Goal: Task Accomplishment & Management: Use online tool/utility

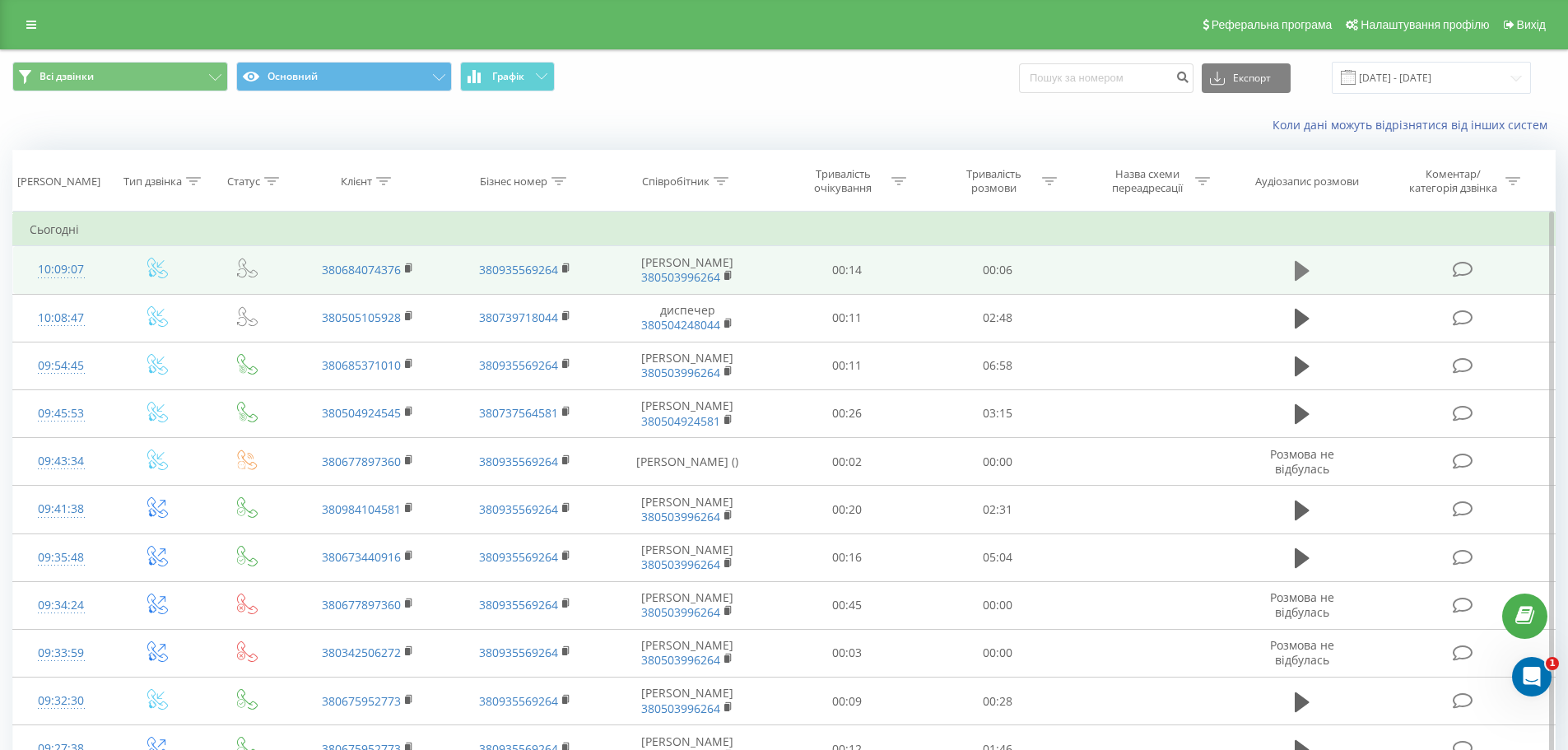
click at [1298, 278] on icon at bounding box center [1302, 271] width 15 height 20
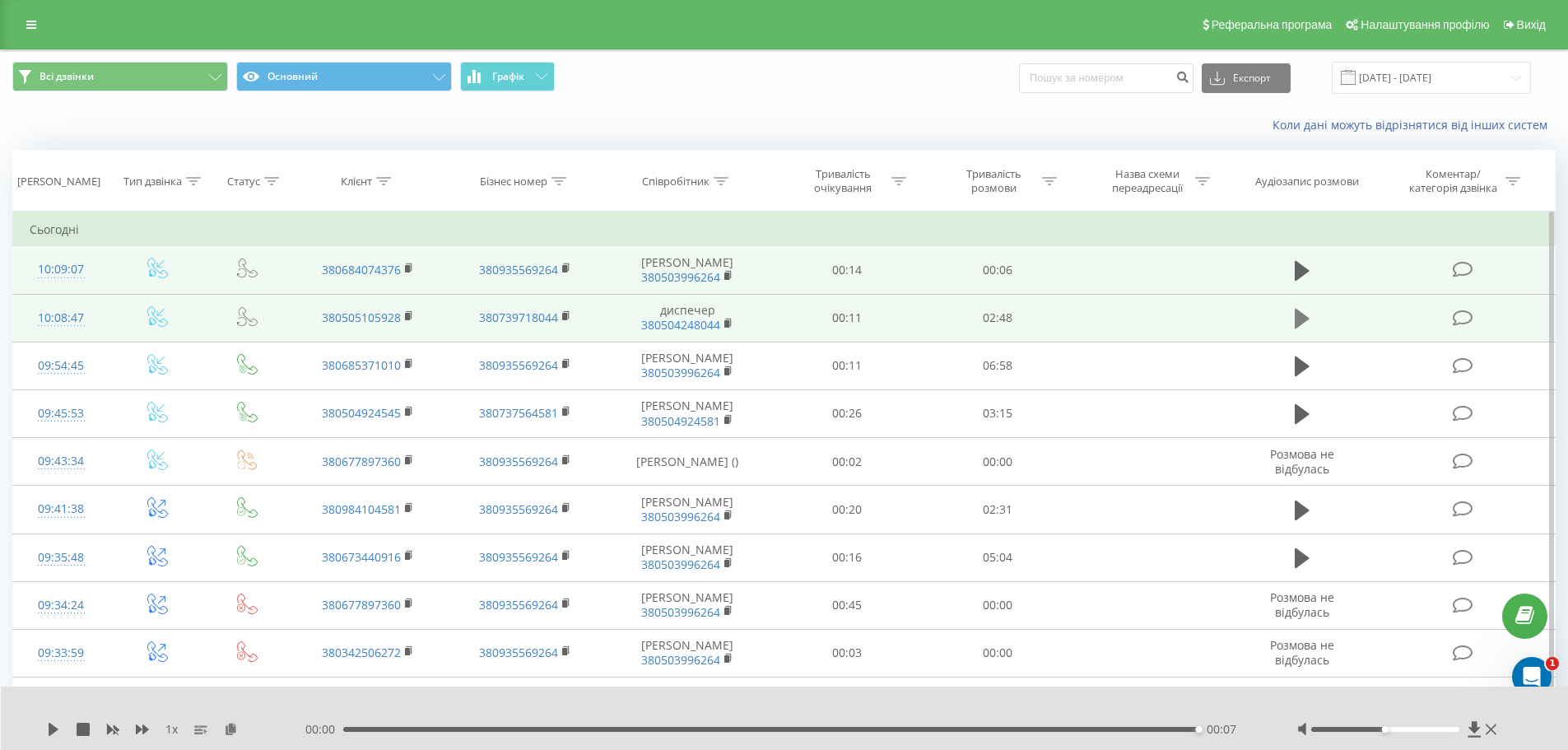
click at [1302, 329] on icon at bounding box center [1302, 318] width 15 height 20
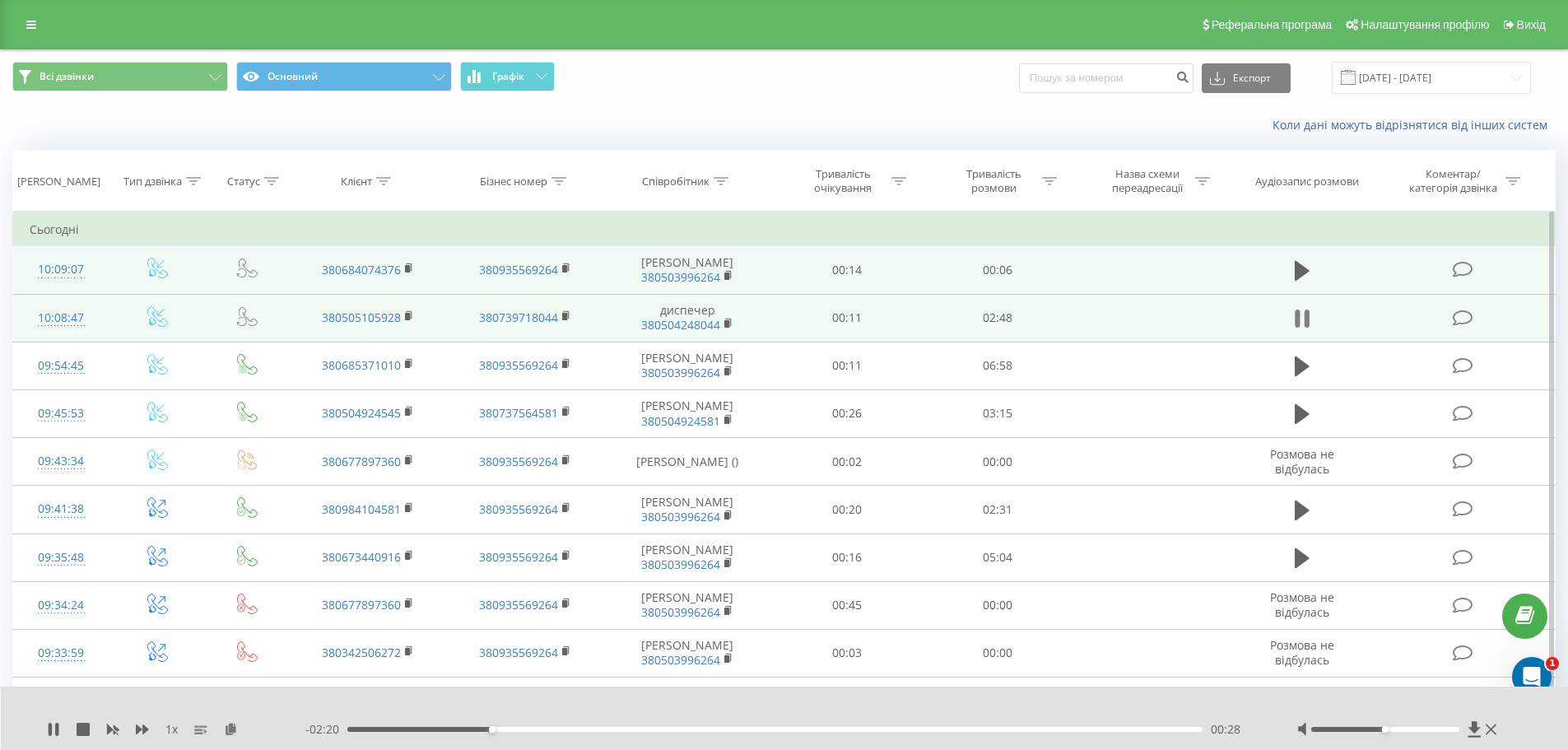
click at [1306, 327] on icon at bounding box center [1306, 318] width 5 height 18
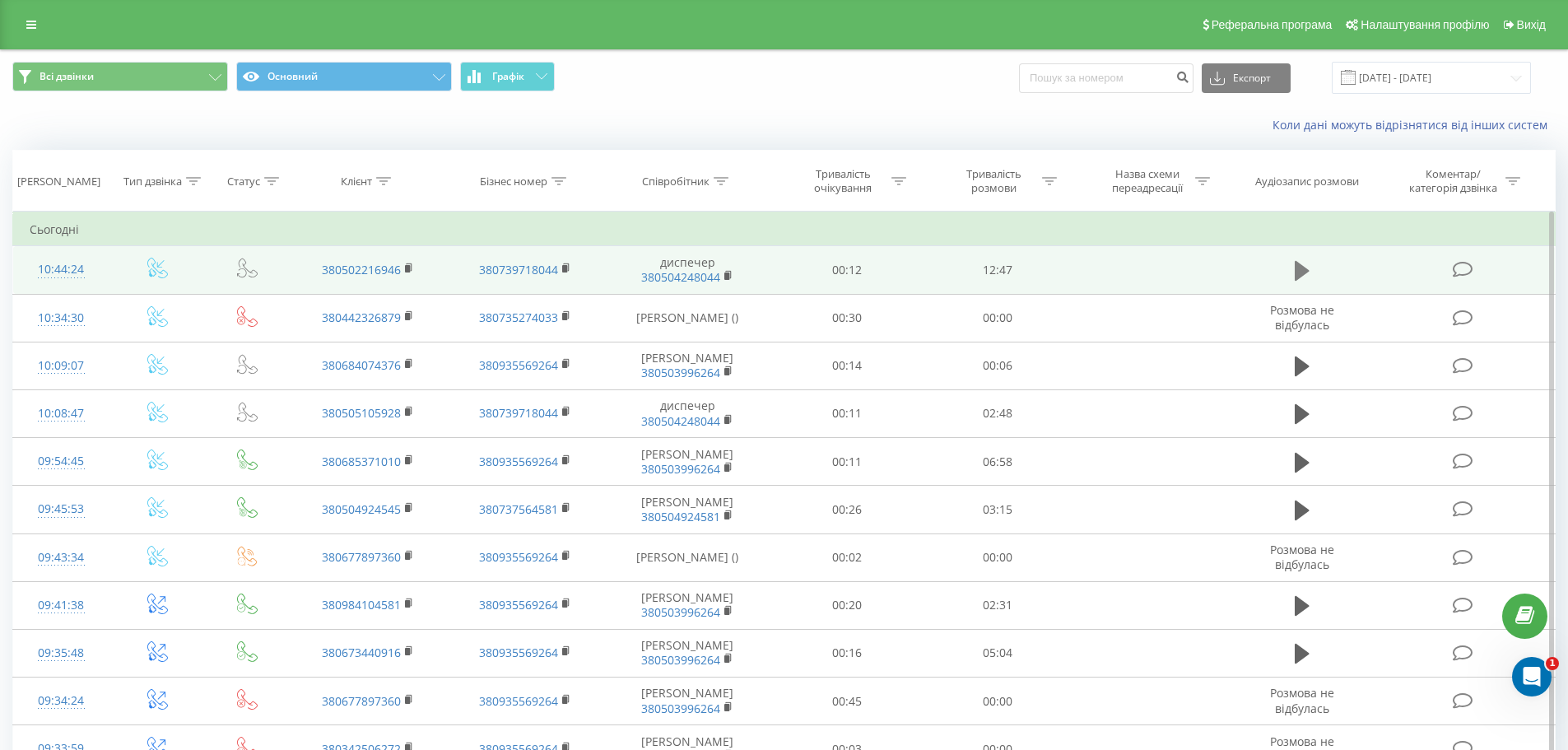
click at [1302, 275] on icon at bounding box center [1302, 271] width 15 height 20
click at [1302, 280] on icon at bounding box center [1302, 271] width 15 height 20
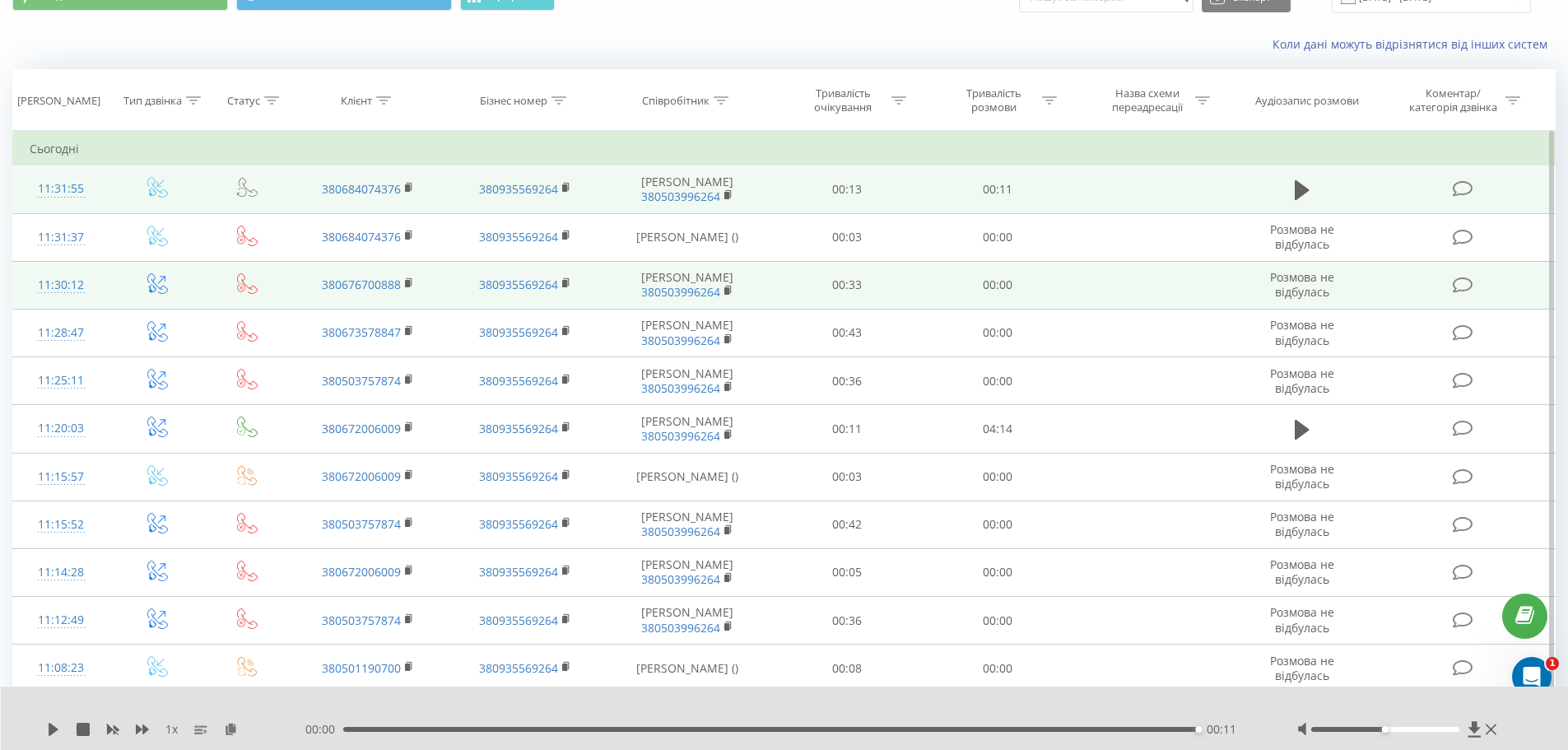
scroll to position [82, 0]
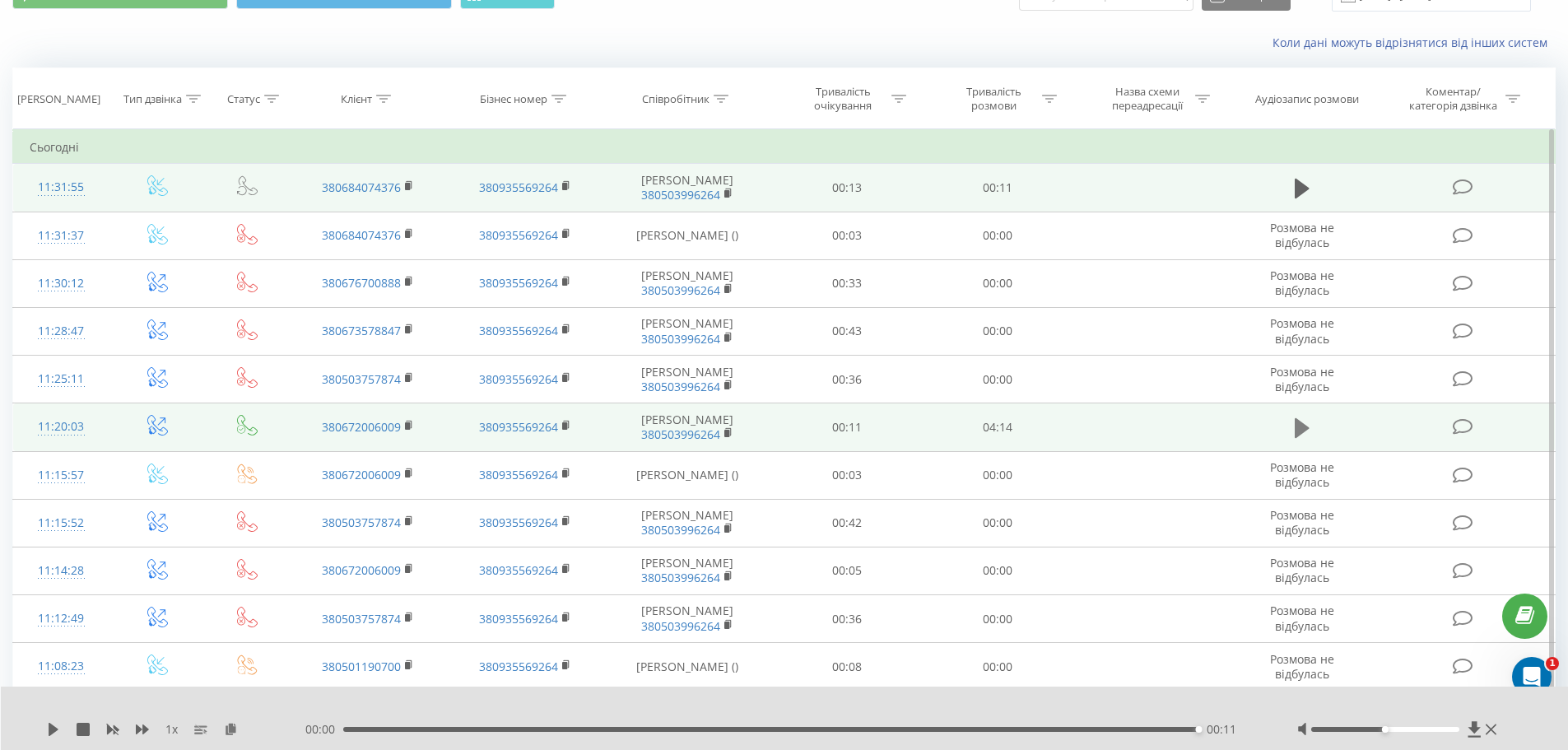
click at [1297, 438] on icon at bounding box center [1302, 428] width 15 height 20
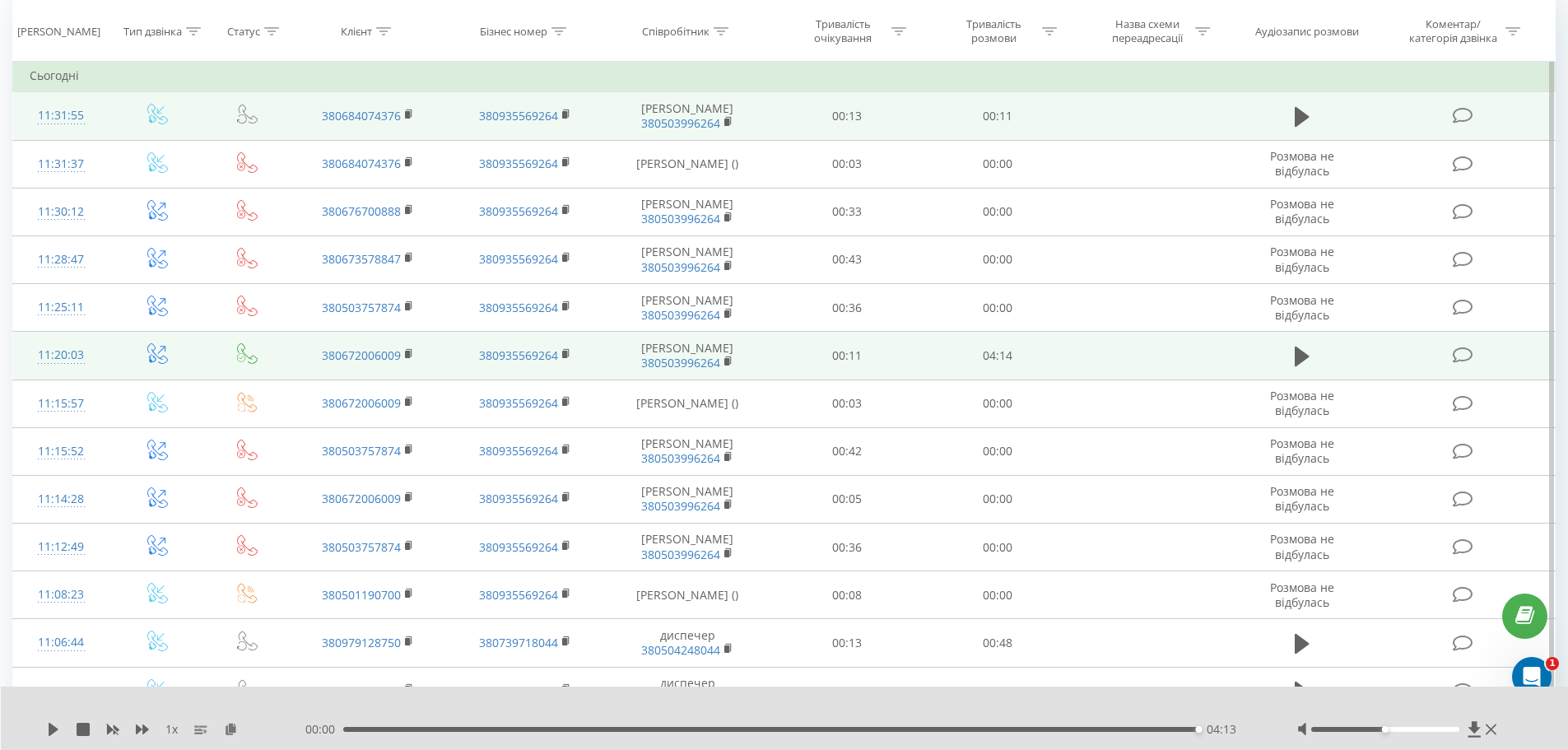
scroll to position [165, 0]
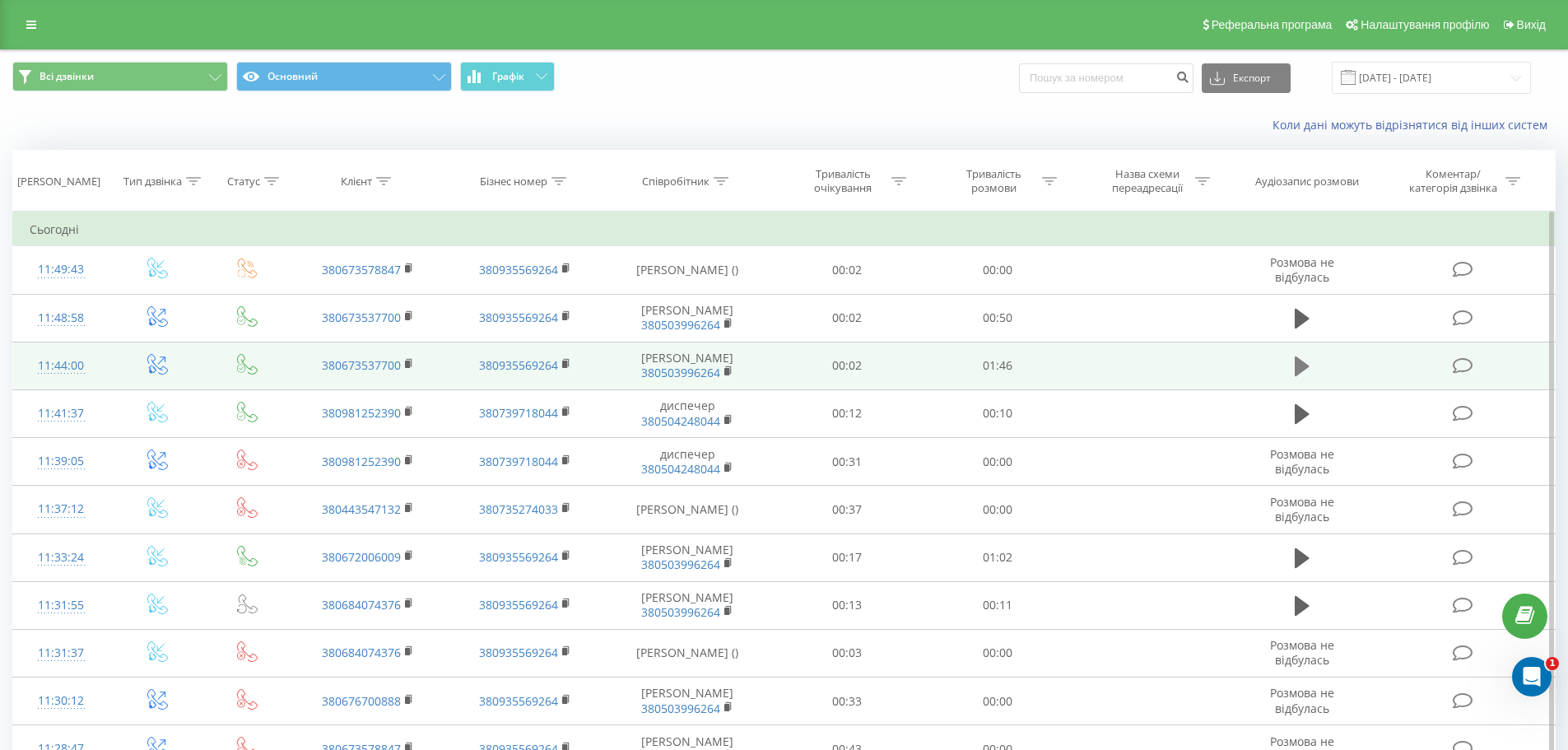
click at [1292, 379] on button at bounding box center [1302, 366] width 25 height 25
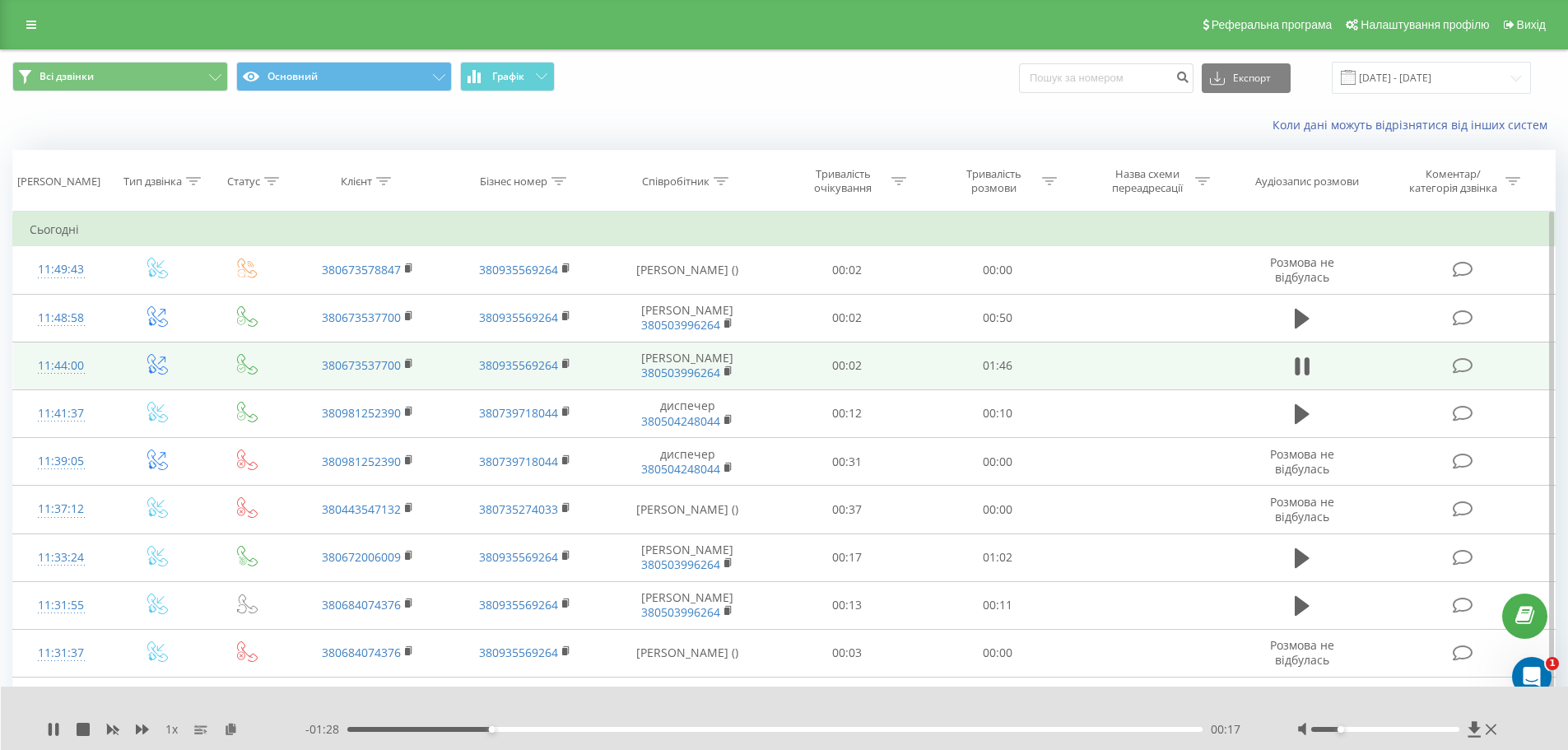
drag, startPoint x: 1381, startPoint y: 728, endPoint x: 1339, endPoint y: 725, distance: 42.1
click at [1339, 725] on div at bounding box center [1399, 729] width 204 height 17
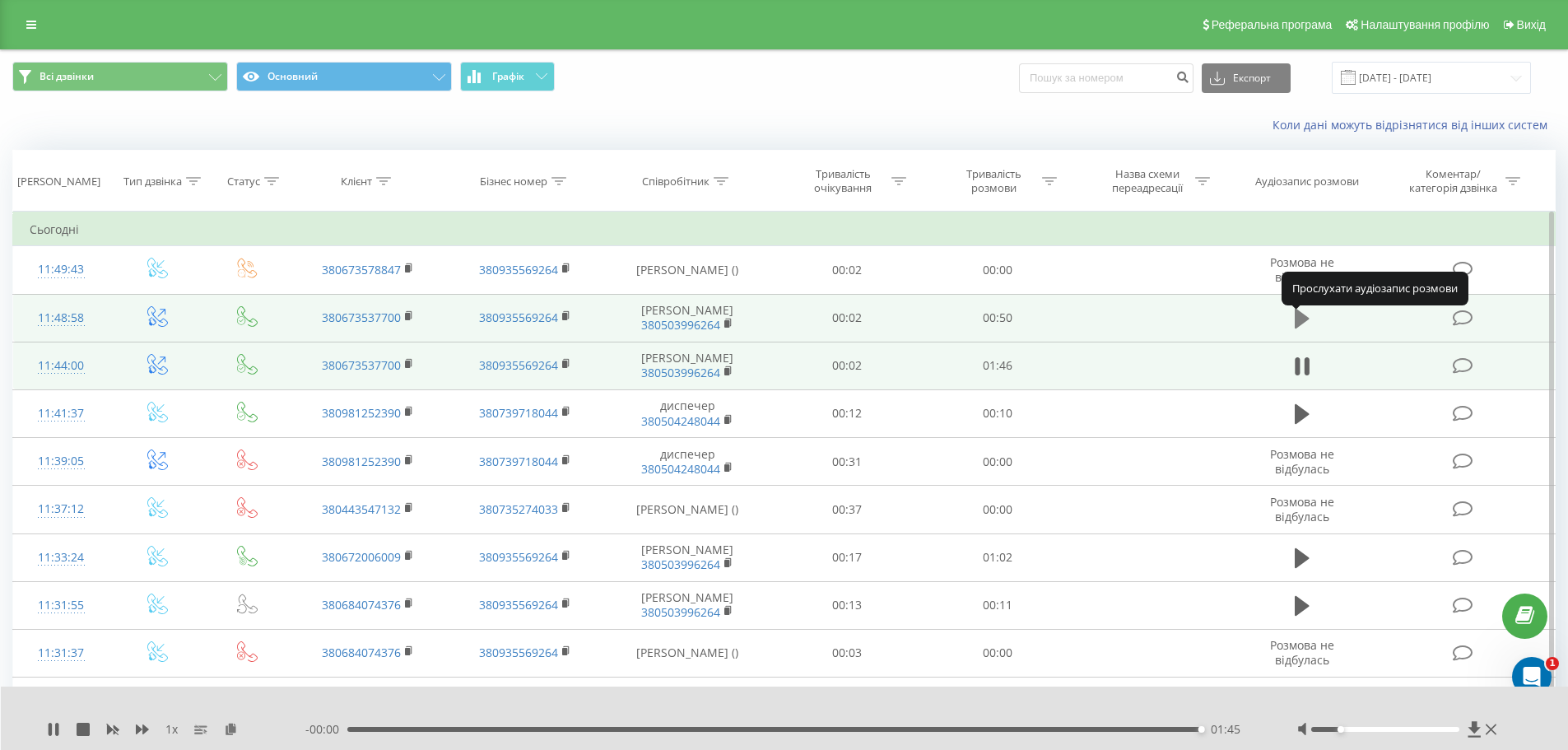
click at [1303, 329] on icon at bounding box center [1302, 318] width 15 height 20
click at [1300, 325] on icon at bounding box center [1302, 318] width 15 height 23
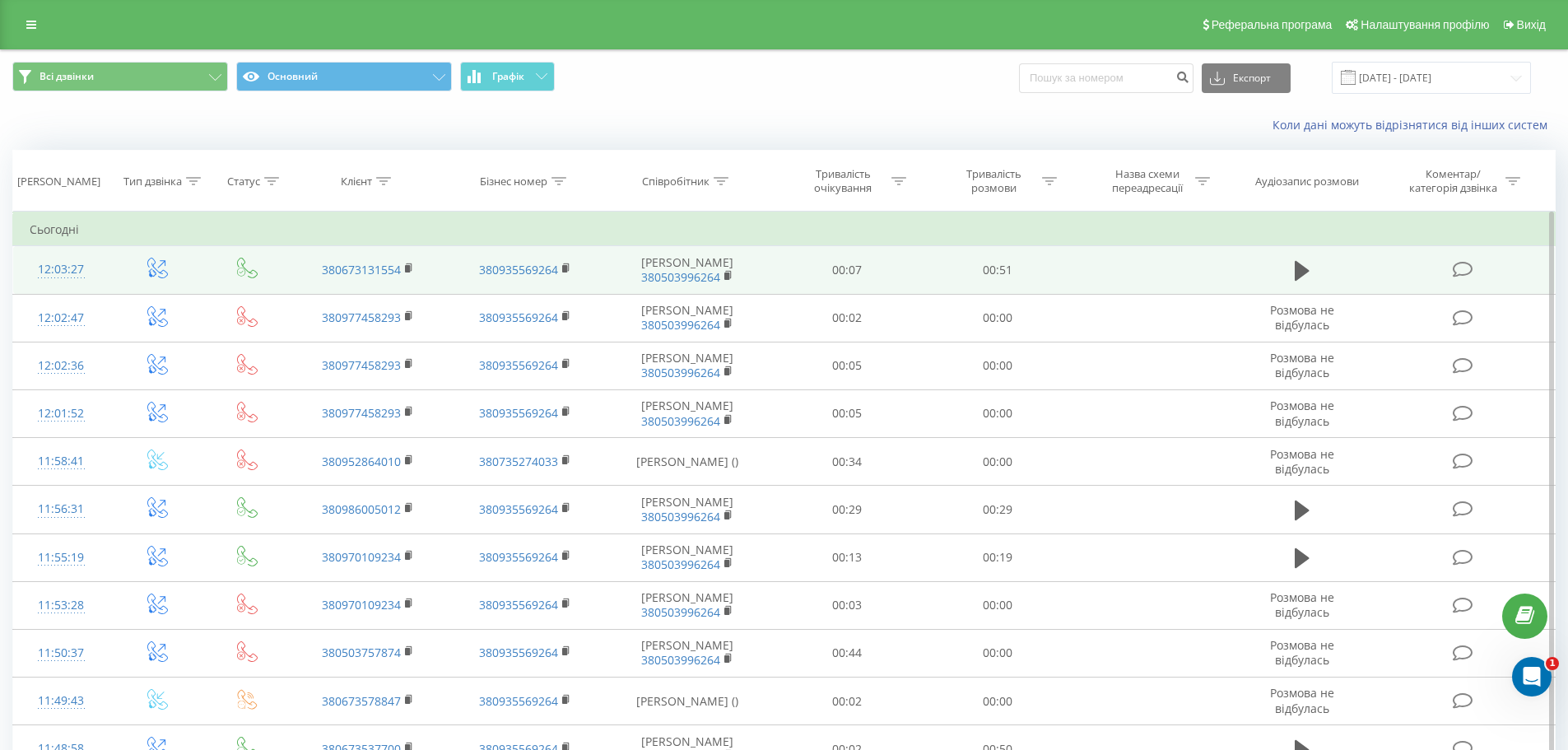
click at [1317, 279] on td at bounding box center [1302, 270] width 145 height 47
click at [1298, 274] on icon at bounding box center [1302, 271] width 15 height 20
